Goal: Find specific fact: Find contact information

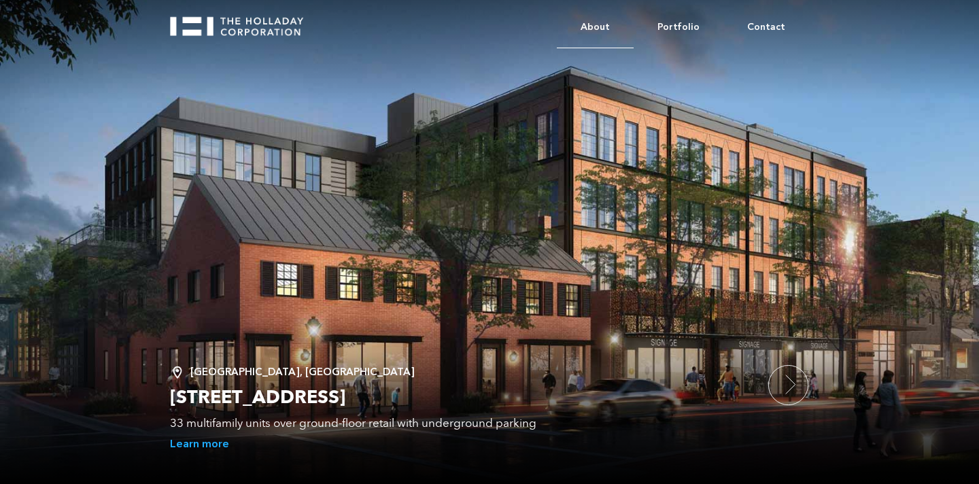
click at [598, 33] on link "About" at bounding box center [595, 27] width 77 height 41
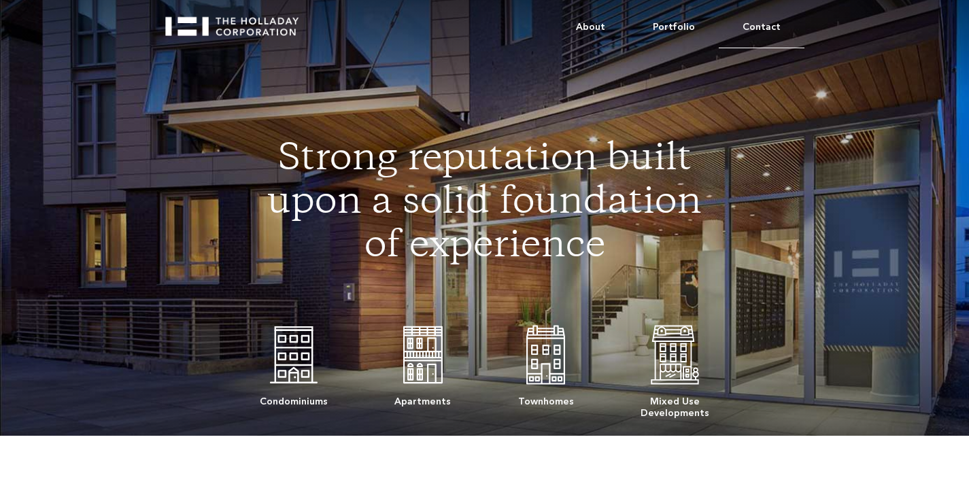
click at [761, 22] on link "Contact" at bounding box center [762, 27] width 86 height 41
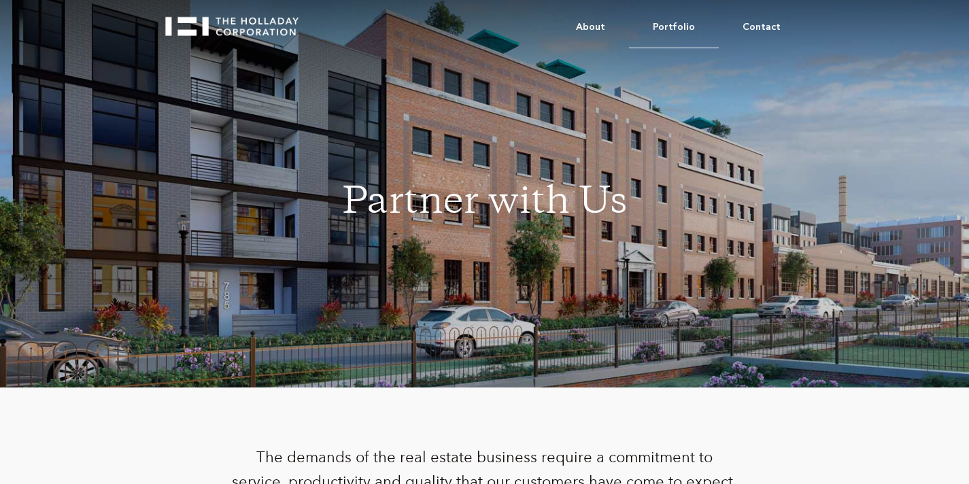
click at [684, 22] on link "Portfolio" at bounding box center [674, 27] width 90 height 41
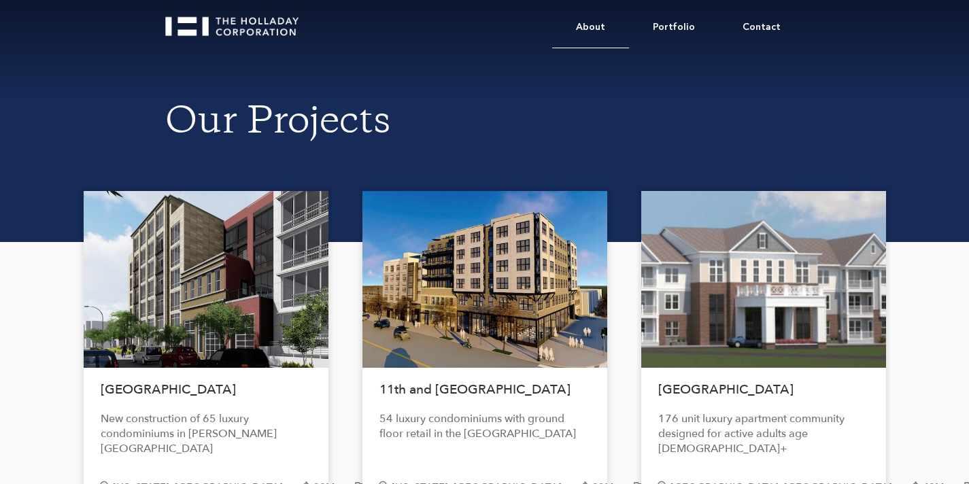
click at [593, 21] on link "About" at bounding box center [590, 27] width 77 height 41
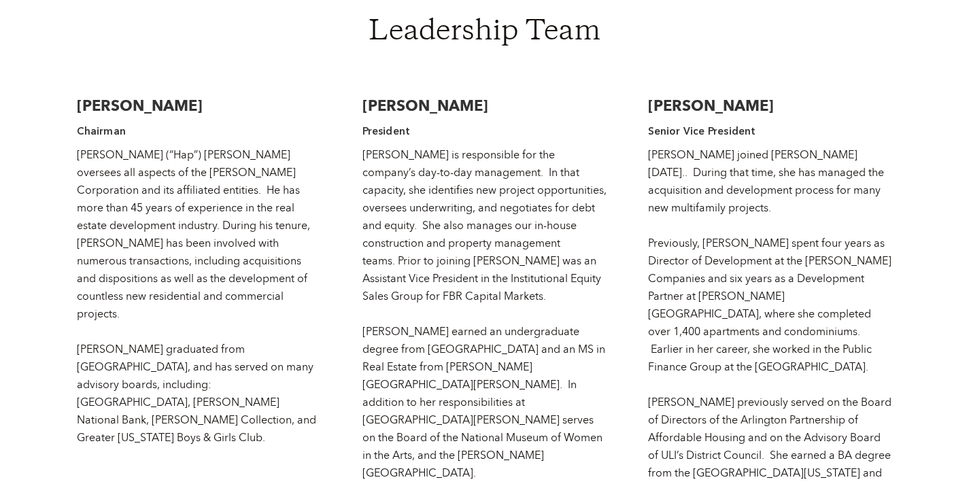
scroll to position [2522, 0]
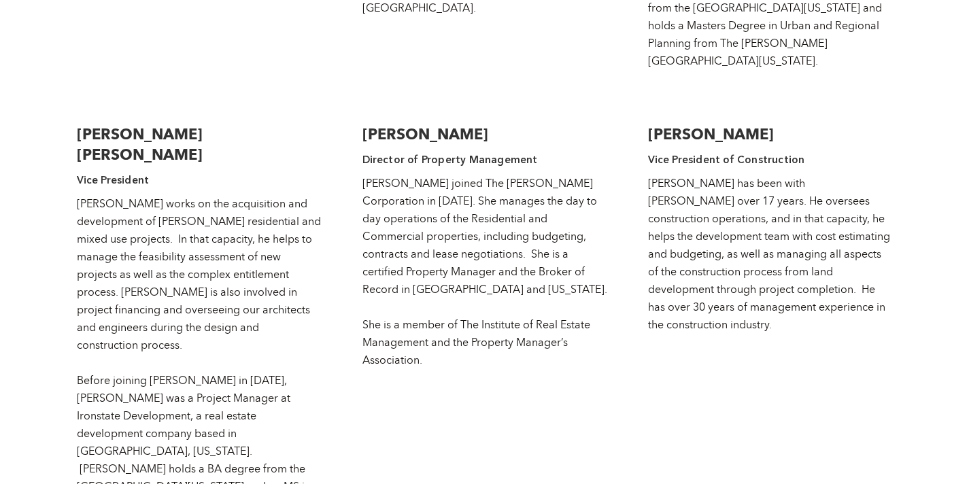
click at [88, 124] on h3 "[PERSON_NAME] [PERSON_NAME]" at bounding box center [199, 144] width 245 height 41
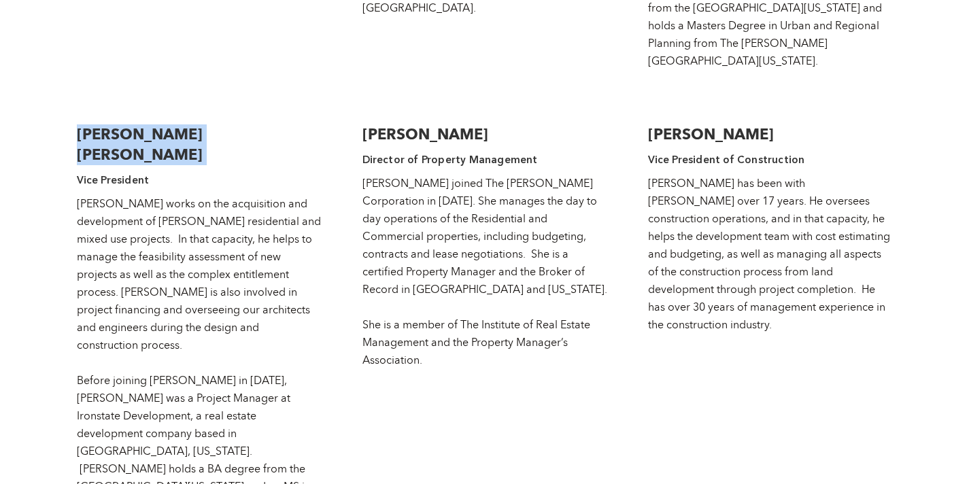
click at [88, 124] on h3 "[PERSON_NAME] [PERSON_NAME]" at bounding box center [199, 144] width 245 height 41
copy h3 "[PERSON_NAME] [PERSON_NAME]"
